Goal: Transaction & Acquisition: Purchase product/service

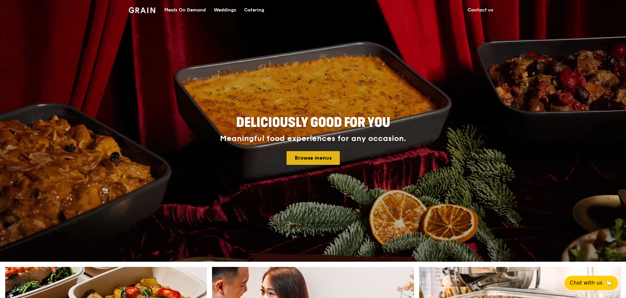
click at [304, 159] on link "Browse menus" at bounding box center [313, 158] width 53 height 14
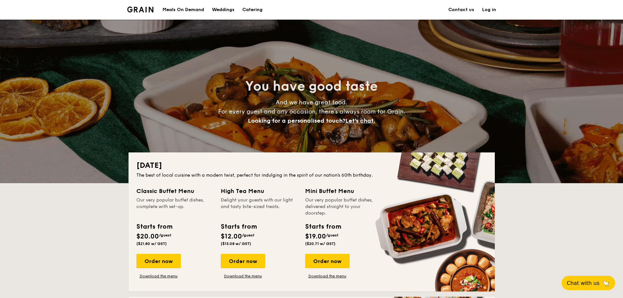
click at [186, 5] on div "Meals On Demand" at bounding box center [183, 10] width 42 height 20
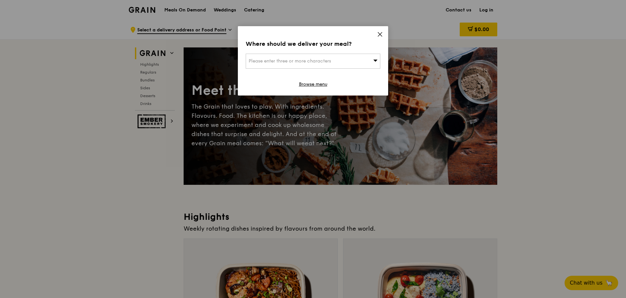
click at [376, 36] on div "Where should we deliver your meal? Please enter three or more characters Browse…" at bounding box center [313, 60] width 150 height 69
click at [378, 36] on icon at bounding box center [380, 34] width 6 height 6
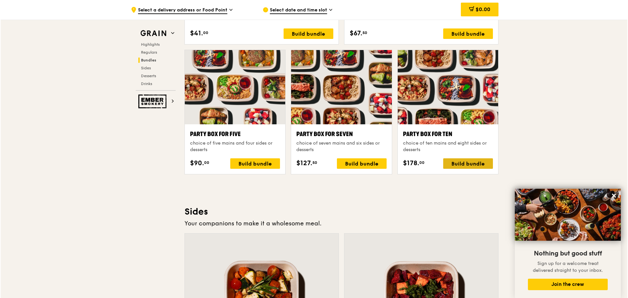
scroll to position [1209, 0]
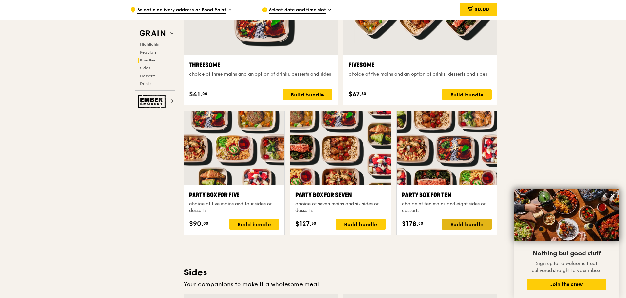
click at [472, 227] on div "Build bundle" at bounding box center [467, 224] width 50 height 10
click at [461, 217] on div "Party Box for Ten choice of ten mains and eight sides or desserts $178. 00 Buil…" at bounding box center [447, 209] width 90 height 39
click at [464, 222] on div "Build bundle" at bounding box center [467, 224] width 50 height 10
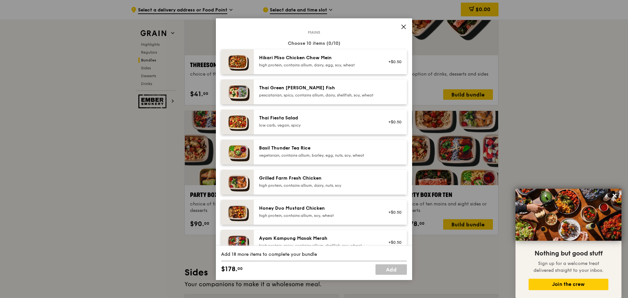
scroll to position [0, 0]
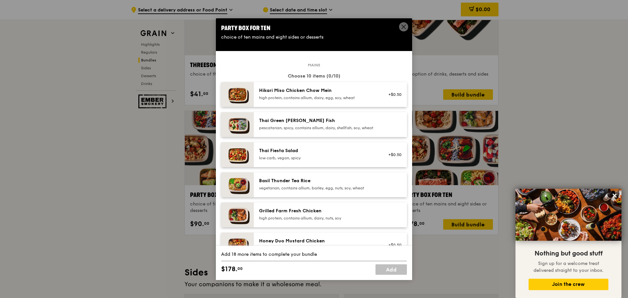
click at [404, 25] on icon at bounding box center [403, 27] width 6 height 6
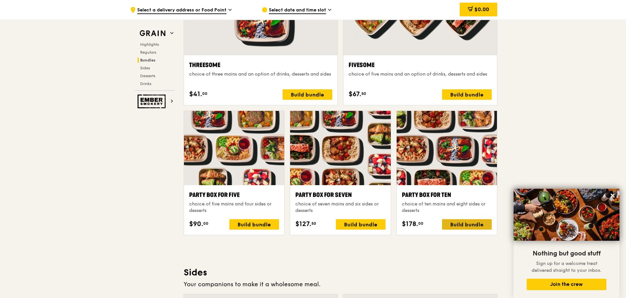
click at [475, 225] on div "Build bundle" at bounding box center [467, 224] width 50 height 10
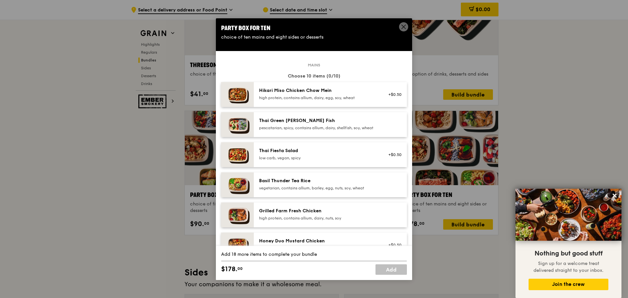
click at [335, 130] on div "pescatarian, spicy, contains allium, dairy, shellfish, soy, wheat" at bounding box center [317, 127] width 117 height 5
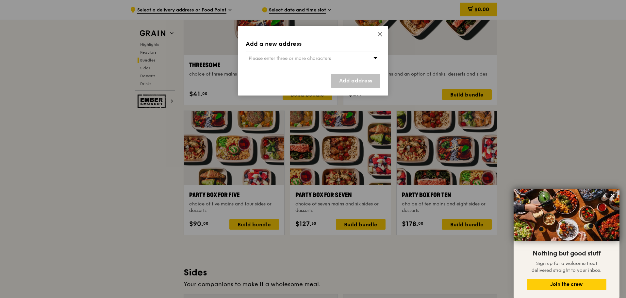
click at [362, 60] on div "Please enter three or more characters" at bounding box center [313, 58] width 135 height 15
click at [352, 59] on input "search" at bounding box center [313, 58] width 134 height 14
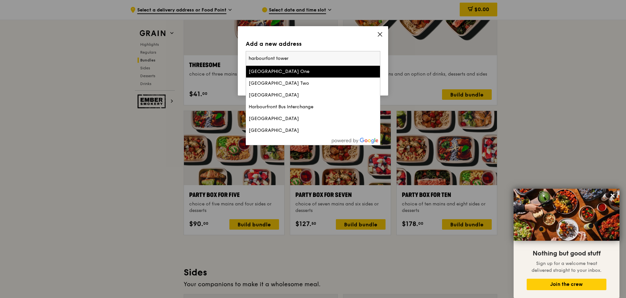
type input "harbourfont tower"
click at [315, 75] on div "Harbourfront Tower One" at bounding box center [297, 71] width 97 height 7
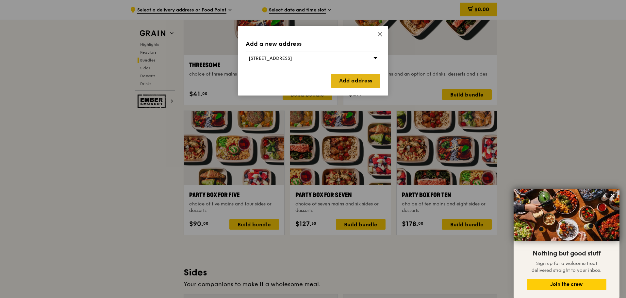
click at [360, 82] on link "Add address" at bounding box center [355, 81] width 49 height 14
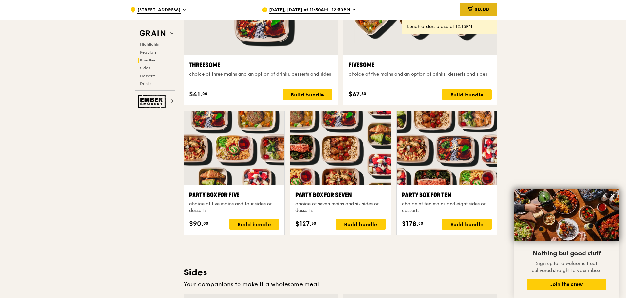
click at [483, 7] on span "$0.00" at bounding box center [482, 9] width 15 height 6
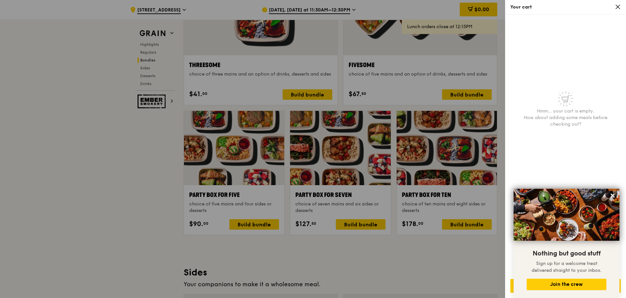
click at [453, 32] on div at bounding box center [313, 149] width 626 height 298
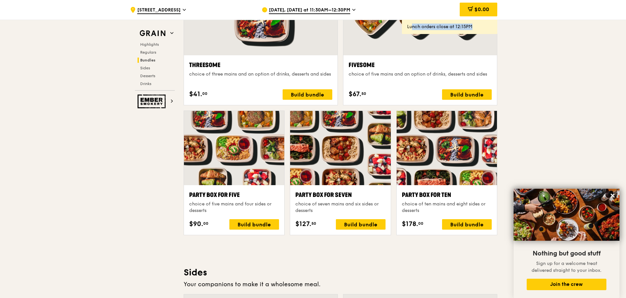
drag, startPoint x: 413, startPoint y: 25, endPoint x: 472, endPoint y: 20, distance: 59.4
click at [472, 20] on div "Lunch orders close at 12:15PM" at bounding box center [449, 27] width 95 height 14
click at [535, 56] on div ".cls-1 { fill: none; stroke: #fff; stroke-linecap: round; stroke-linejoin: roun…" at bounding box center [313, 187] width 626 height 2754
click at [342, 4] on div "Aug 12, Today at 11:30AM–12:30PM" at bounding box center [322, 10] width 121 height 20
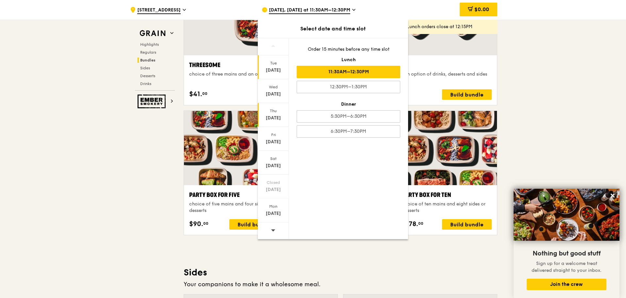
click at [274, 121] on div "Aug 14" at bounding box center [273, 118] width 29 height 7
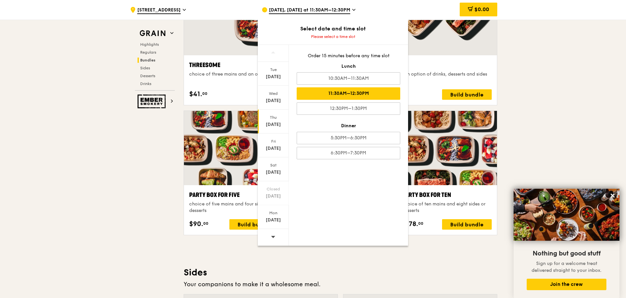
click at [351, 96] on div "11:30AM–12:30PM" at bounding box center [349, 93] width 104 height 12
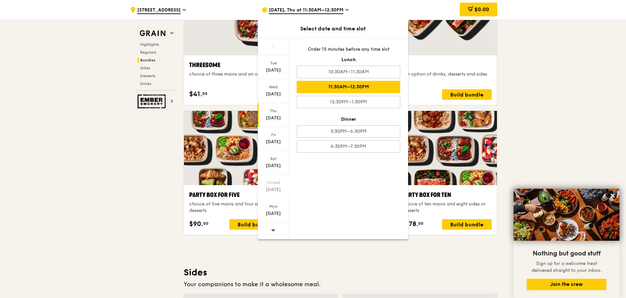
click at [570, 132] on div ".cls-1 { fill: none; stroke: #fff; stroke-linecap: round; stroke-linejoin: roun…" at bounding box center [313, 187] width 626 height 2754
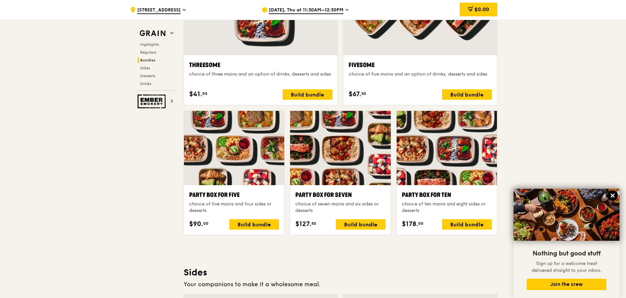
click at [615, 195] on icon at bounding box center [613, 196] width 6 height 6
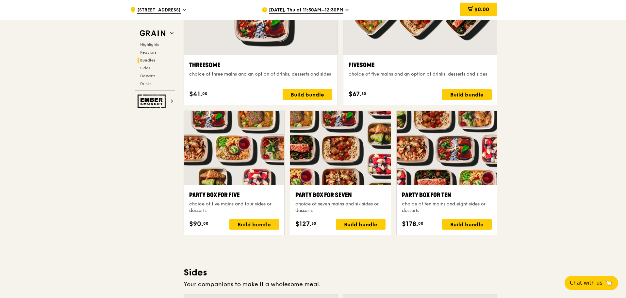
click at [573, 159] on div ".cls-1 { fill: none; stroke: #fff; stroke-linecap: round; stroke-linejoin: roun…" at bounding box center [313, 187] width 626 height 2754
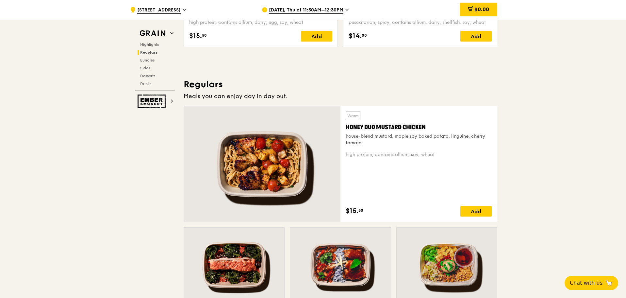
scroll to position [294, 0]
